Goal: Find specific page/section: Find specific page/section

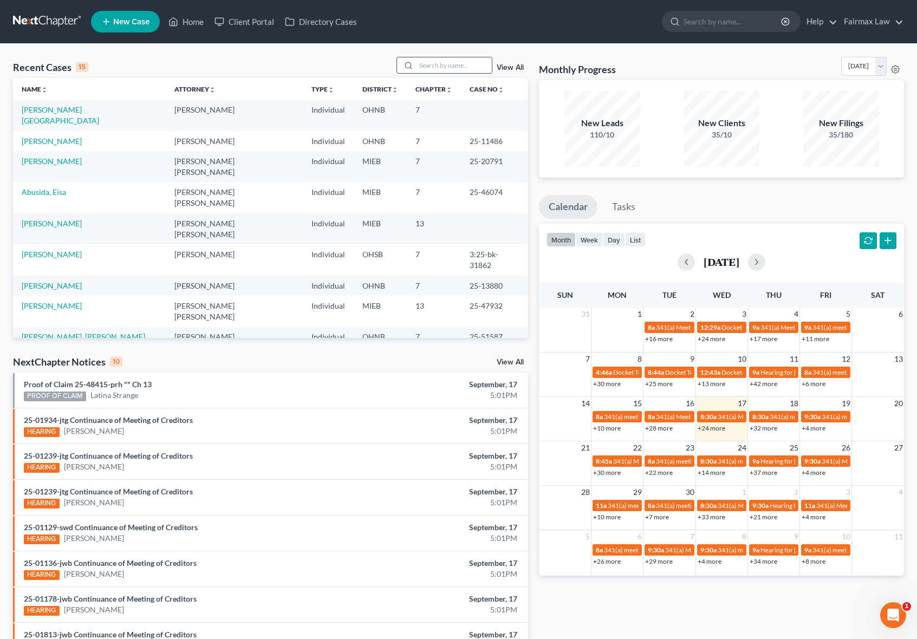
click at [472, 57] on div at bounding box center [445, 65] width 96 height 17
click at [453, 67] on input "search" at bounding box center [454, 65] width 76 height 16
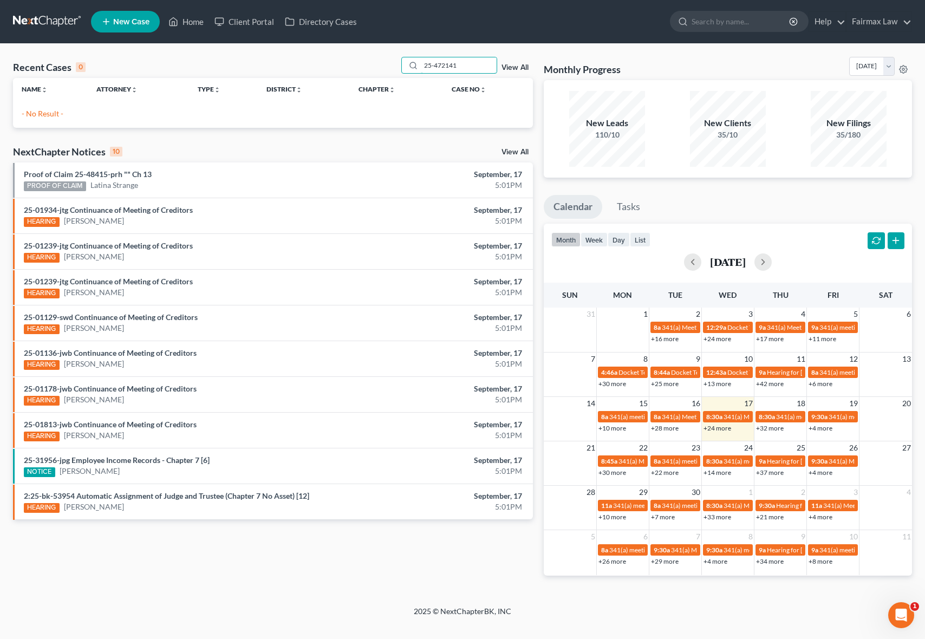
type input "25-47214"
click at [428, 66] on input "25-47214" at bounding box center [459, 65] width 76 height 16
click at [469, 64] on input "25-47214" at bounding box center [459, 65] width 76 height 16
drag, startPoint x: 469, startPoint y: 64, endPoint x: 380, endPoint y: 62, distance: 88.3
click at [380, 62] on div "Recent Cases 0 25-47214 View All" at bounding box center [273, 67] width 520 height 21
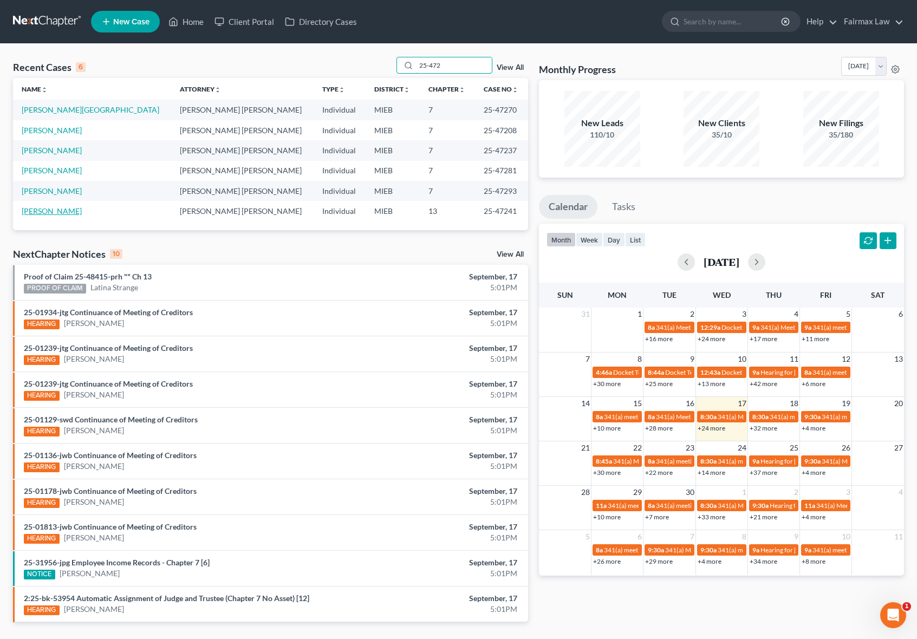
type input "25-472"
click at [29, 209] on link "[PERSON_NAME]" at bounding box center [52, 210] width 60 height 9
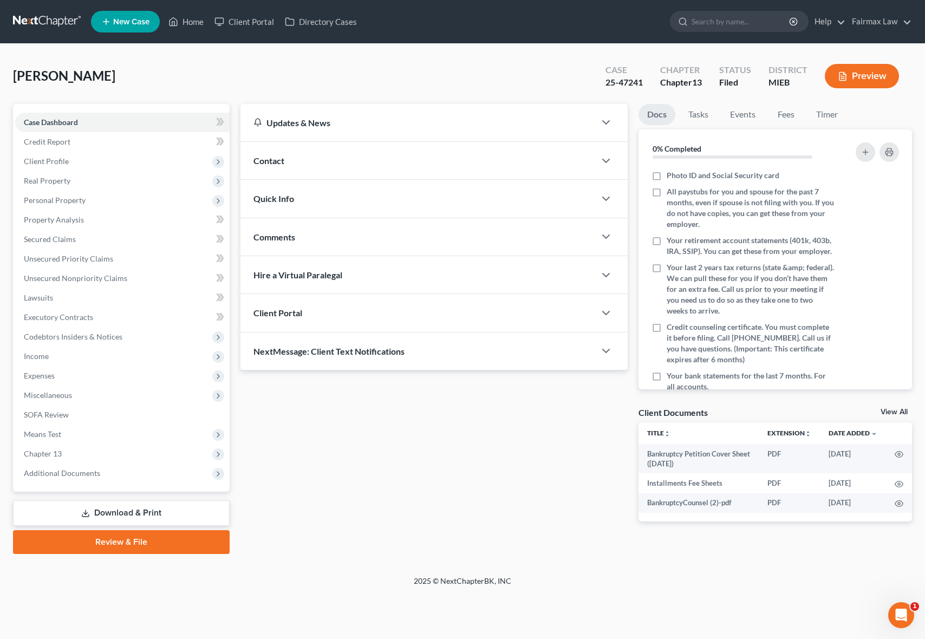
click at [844, 76] on icon "button" at bounding box center [843, 77] width 10 height 10
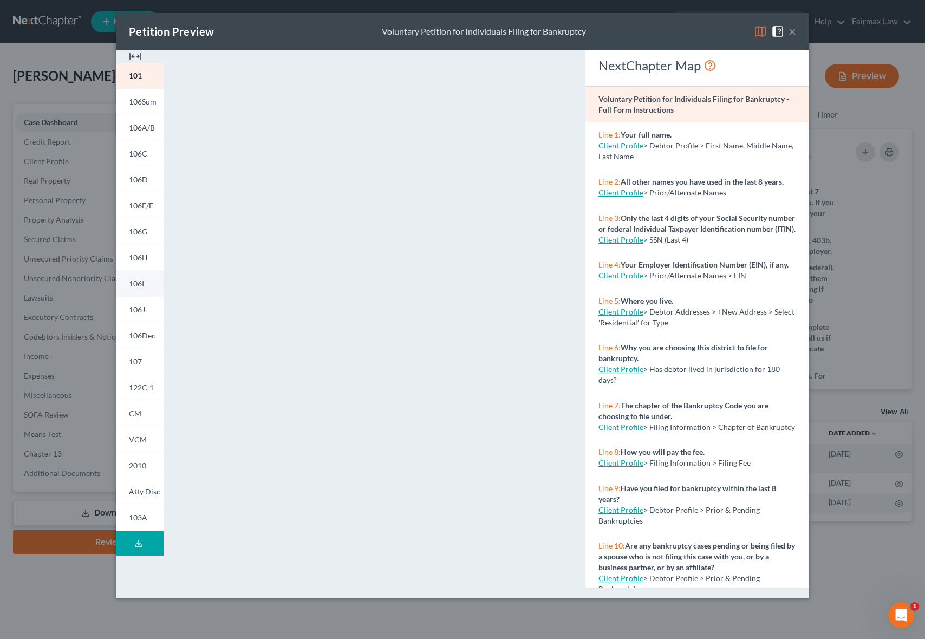
click at [136, 288] on span "106I" at bounding box center [136, 283] width 15 height 9
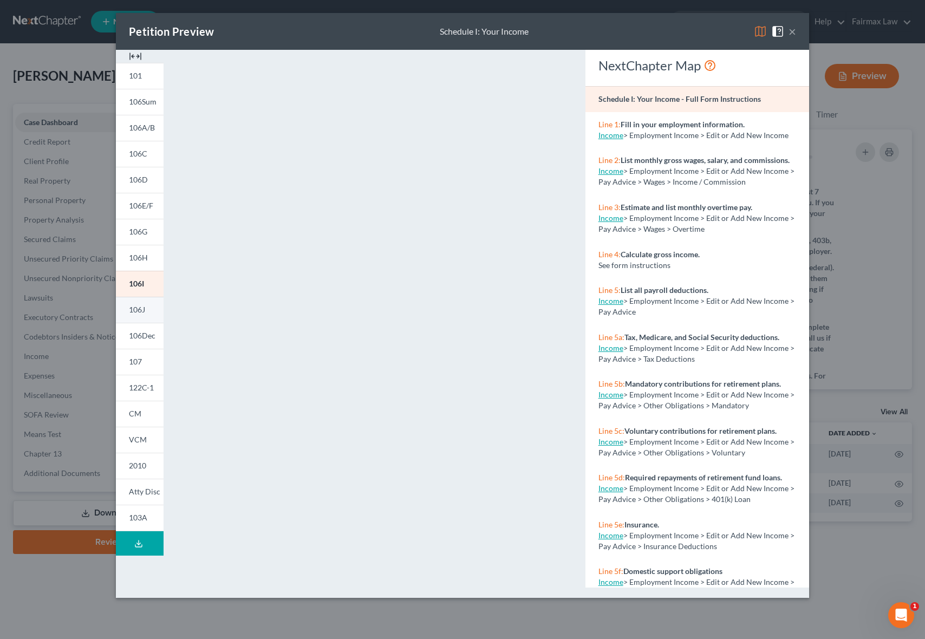
click at [133, 310] on span "106J" at bounding box center [137, 309] width 16 height 9
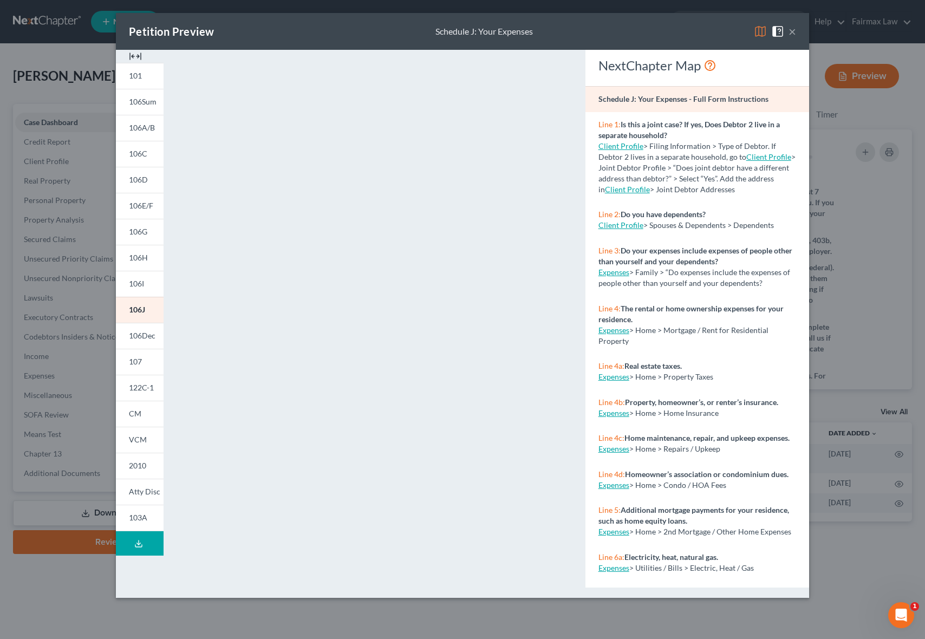
click at [794, 31] on button "×" at bounding box center [793, 31] width 8 height 13
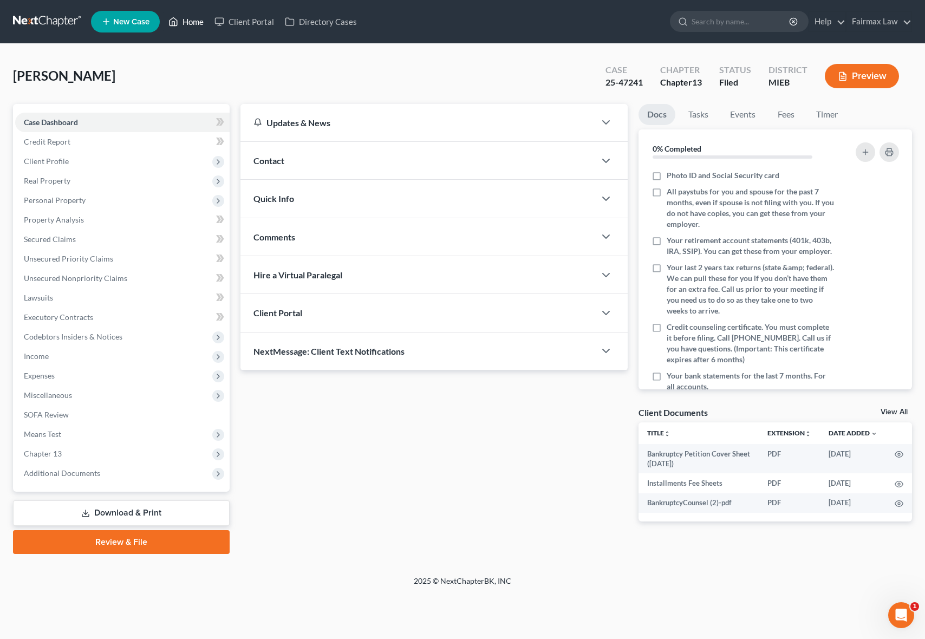
click at [190, 23] on link "Home" at bounding box center [186, 22] width 46 height 20
